Goal: Navigation & Orientation: Find specific page/section

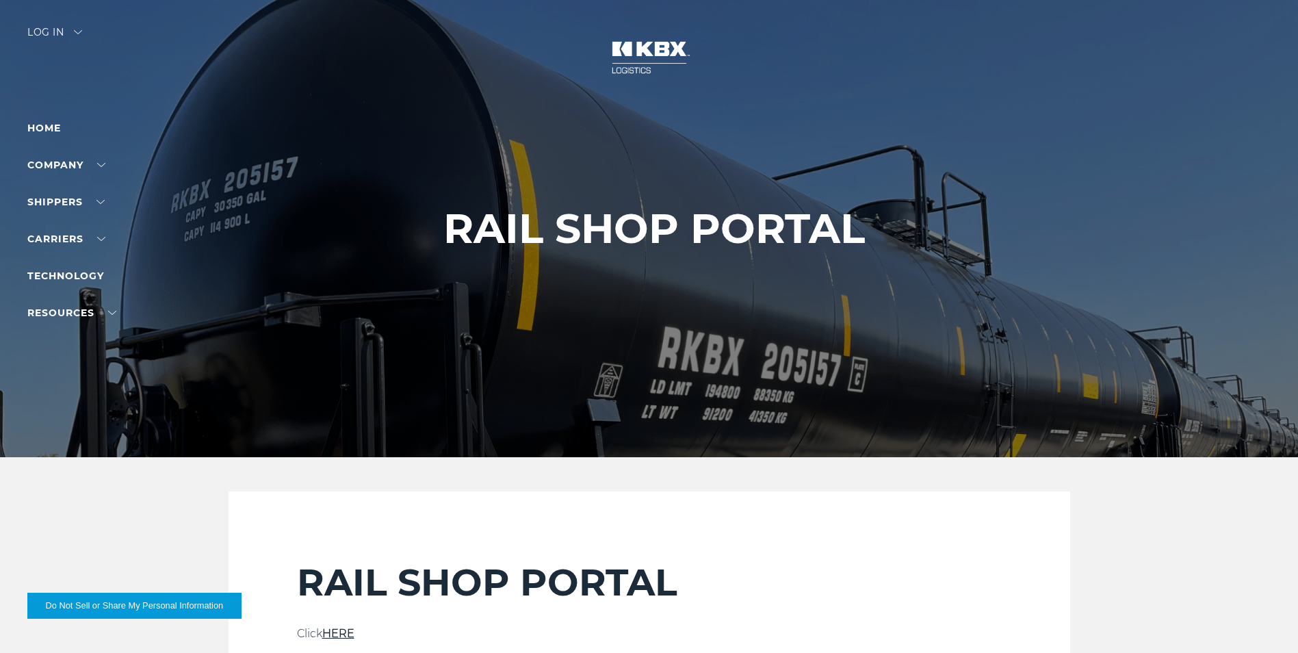
click at [63, 36] on div "Log in" at bounding box center [54, 37] width 55 height 20
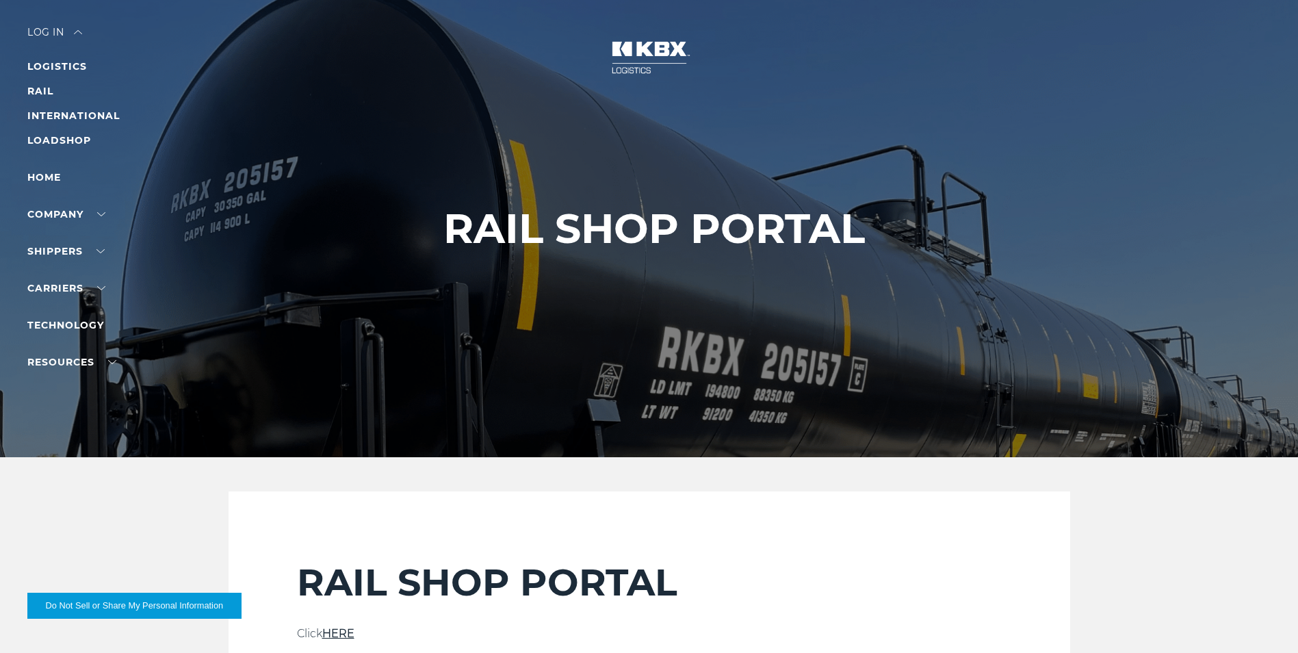
click at [50, 90] on link "RAIL" at bounding box center [40, 91] width 26 height 12
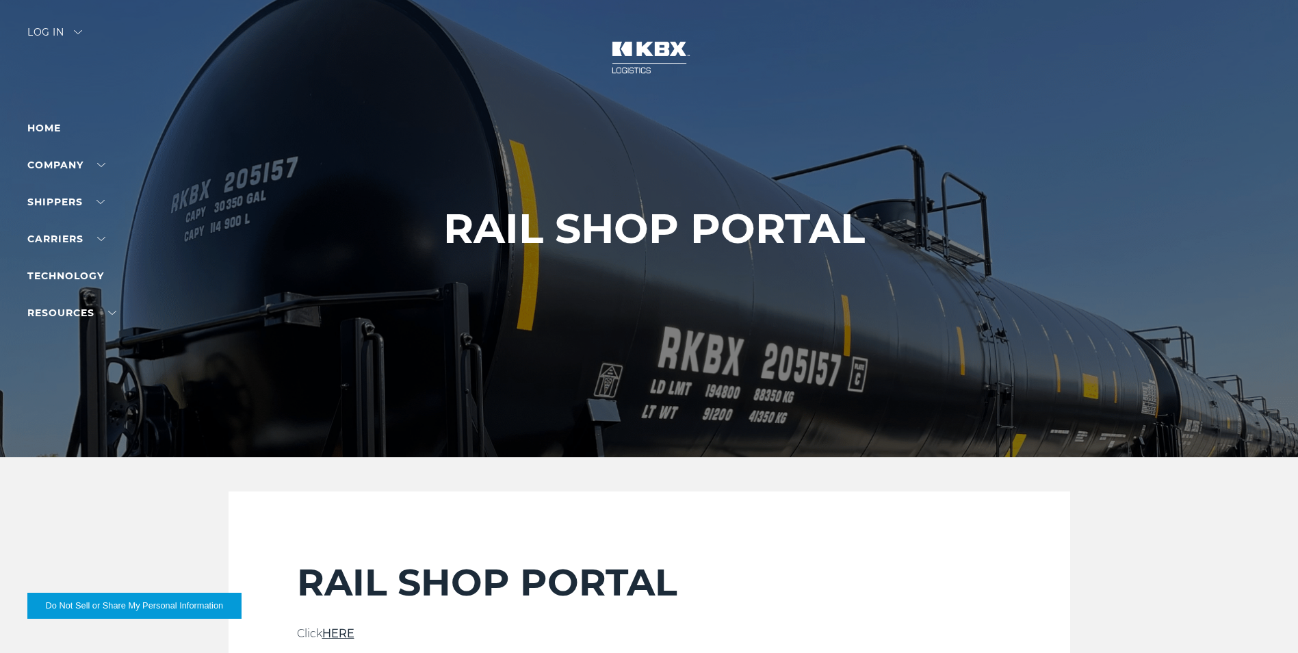
click at [97, 167] on link "Company" at bounding box center [66, 165] width 78 height 12
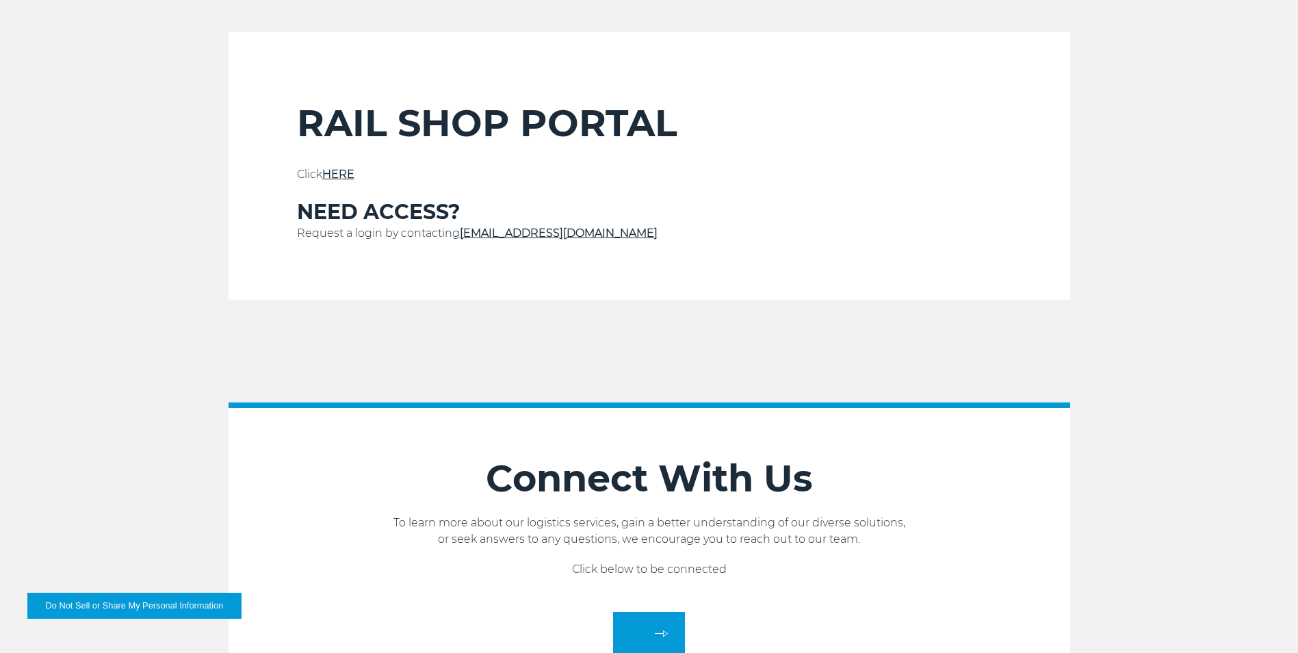
scroll to position [411, 0]
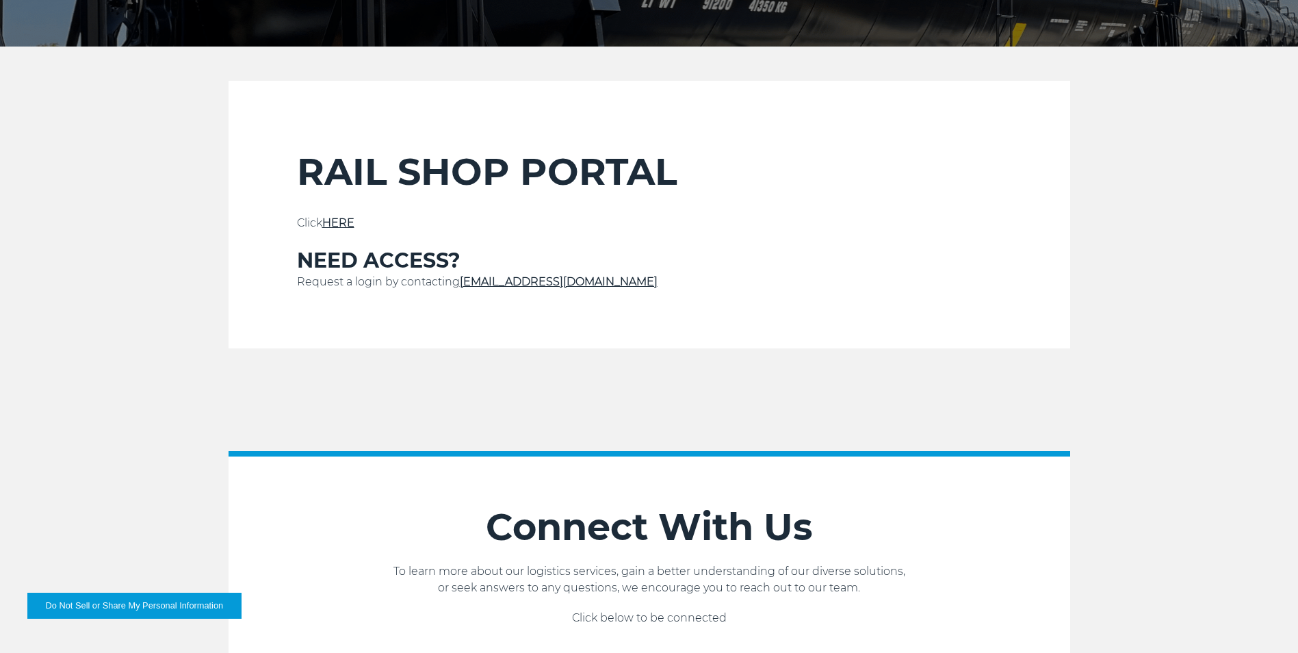
click at [339, 224] on link "HERE" at bounding box center [338, 222] width 32 height 13
